Goal: Consume media (video, audio)

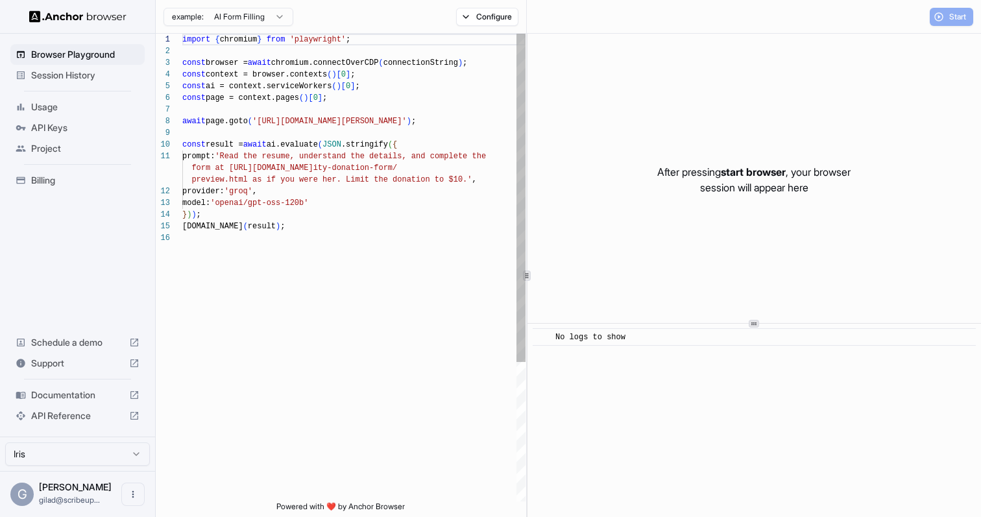
scroll to position [117, 0]
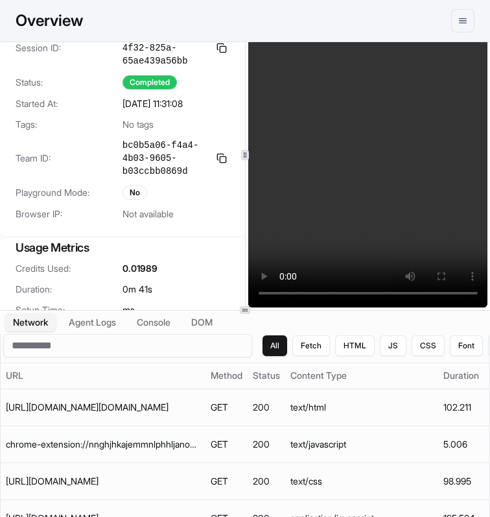
click at [398, 219] on video at bounding box center [368, 155] width 240 height 305
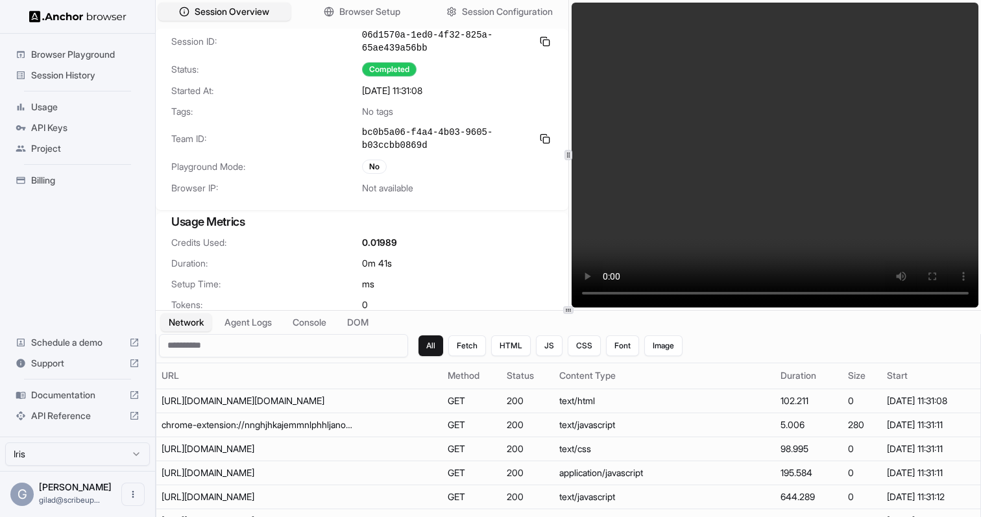
click at [490, 96] on video at bounding box center [774, 155] width 407 height 305
